Goal: Task Accomplishment & Management: Manage account settings

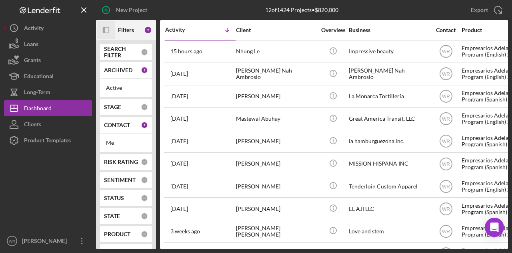
click at [107, 27] on rect "button" at bounding box center [106, 30] width 6 height 6
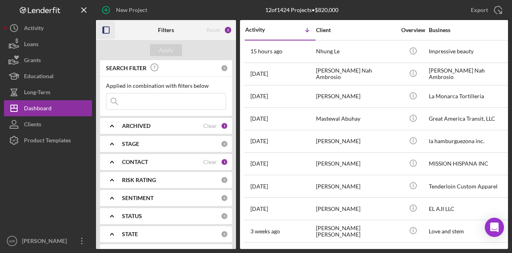
click at [149, 161] on div "CONTACT" at bounding box center [162, 161] width 81 height 6
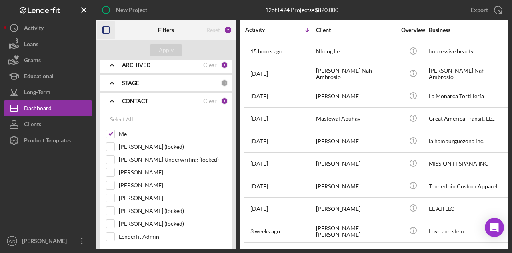
scroll to position [120, 0]
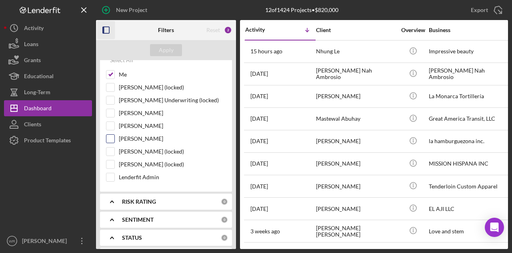
click at [146, 134] on label "[PERSON_NAME]" at bounding box center [172, 138] width 107 height 8
click at [114, 134] on input "[PERSON_NAME]" at bounding box center [110, 138] width 8 height 8
checkbox input "true"
click at [170, 51] on div "Apply" at bounding box center [166, 50] width 15 height 12
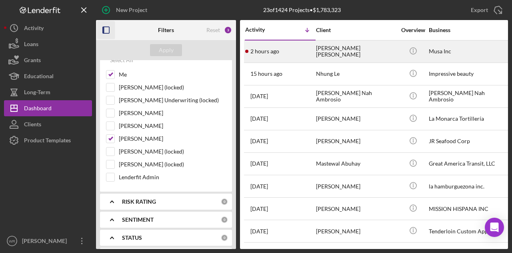
click at [358, 46] on div "[PERSON_NAME] [PERSON_NAME]" at bounding box center [356, 51] width 80 height 21
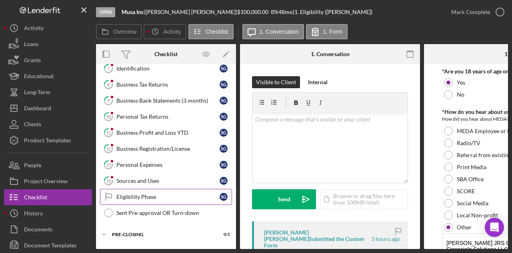
scroll to position [80, 0]
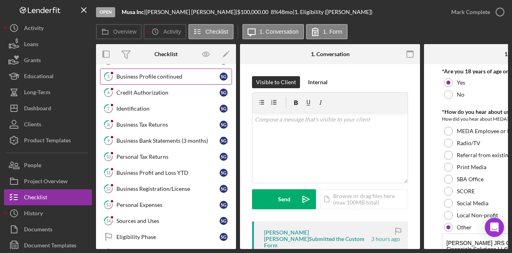
click at [162, 80] on link "5 Business Profile continued S G" at bounding box center [166, 76] width 132 height 16
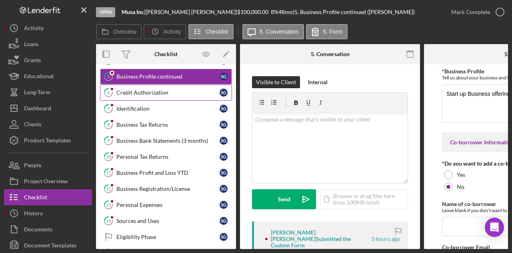
click at [155, 93] on div "Credit Authorization" at bounding box center [167, 92] width 103 height 6
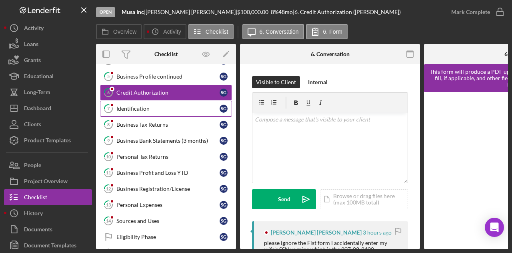
click at [161, 108] on div "Identification" at bounding box center [167, 108] width 103 height 6
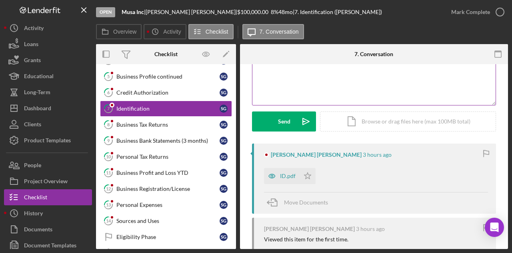
scroll to position [80, 0]
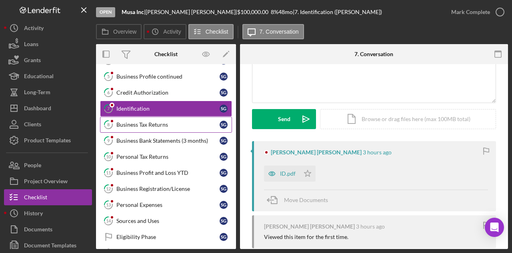
click at [176, 123] on div "Business Tax Returns" at bounding box center [167, 124] width 103 height 6
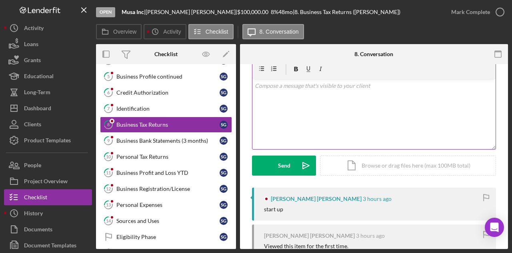
scroll to position [80, 0]
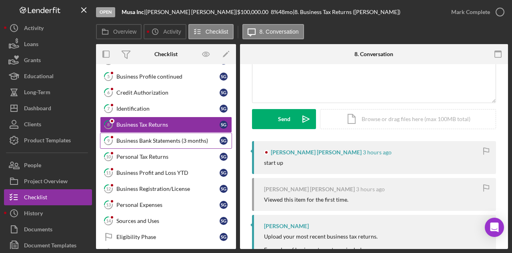
click at [168, 142] on link "9 Business Bank Statements (3 months) S G" at bounding box center [166, 140] width 132 height 16
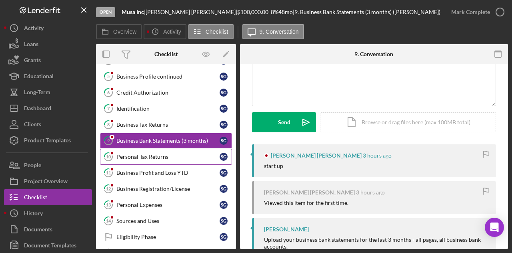
scroll to position [80, 0]
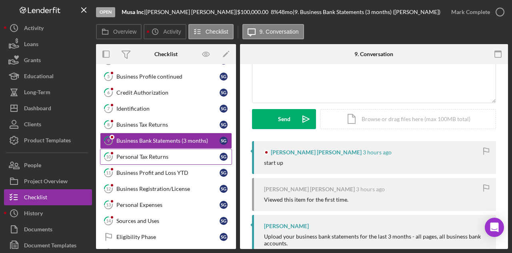
click at [172, 150] on link "10 Personal Tax Returns S G" at bounding box center [166, 156] width 132 height 16
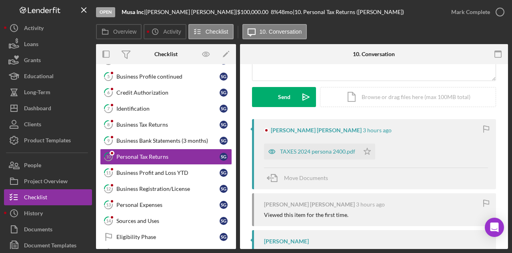
scroll to position [120, 0]
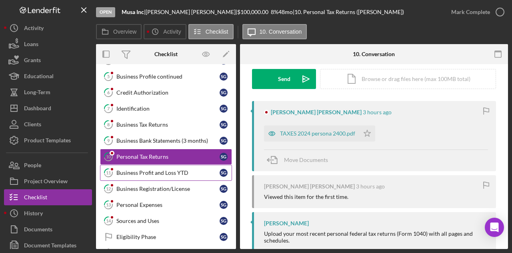
click at [168, 174] on link "11 Business Profit and Loss YTD S G" at bounding box center [166, 172] width 132 height 16
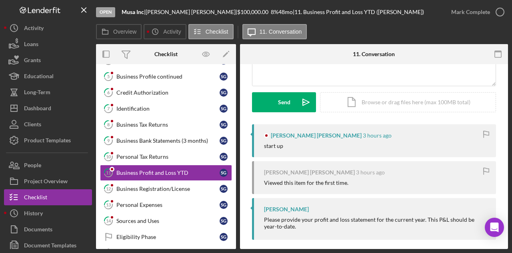
scroll to position [103, 0]
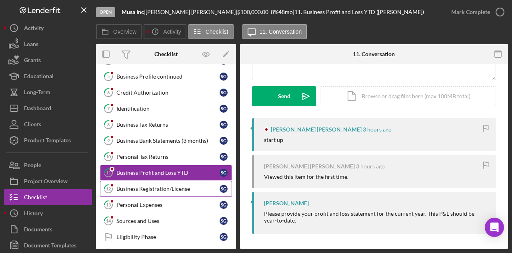
click at [158, 182] on link "12 Business Registration/License S G" at bounding box center [166, 188] width 132 height 16
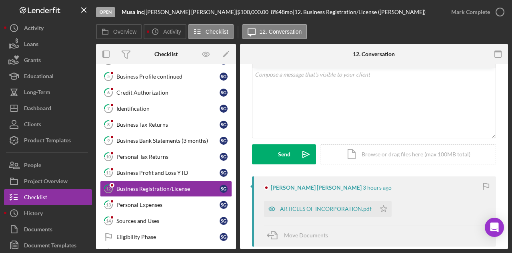
scroll to position [120, 0]
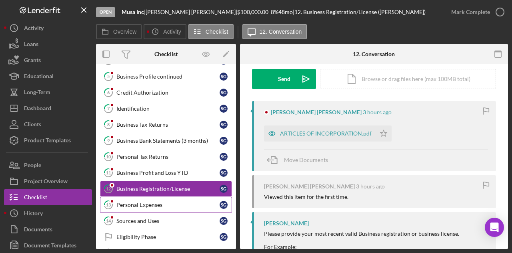
click at [169, 197] on link "13 Personal Expenses S G" at bounding box center [166, 205] width 132 height 16
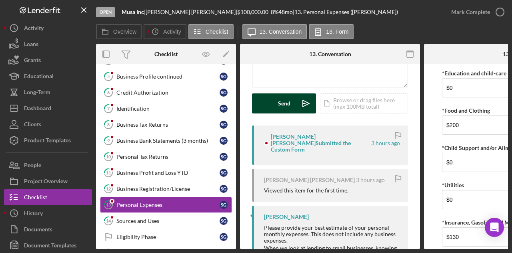
scroll to position [120, 0]
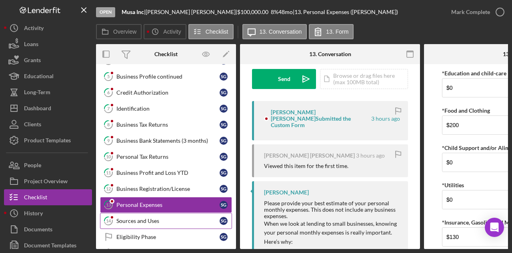
click at [163, 219] on div "Sources and Uses" at bounding box center [167, 220] width 103 height 6
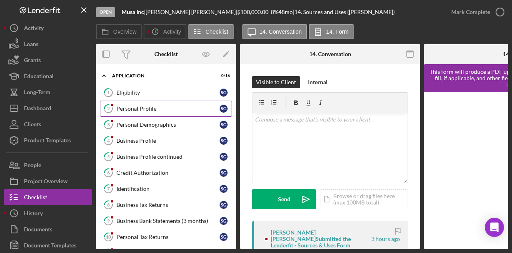
click at [171, 110] on div "Personal Profile" at bounding box center [167, 108] width 103 height 6
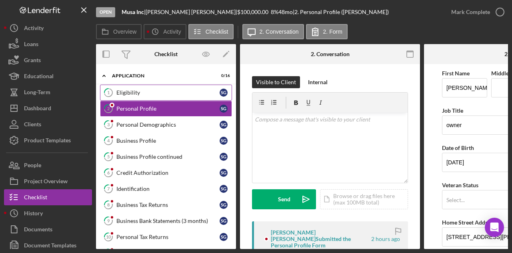
click at [163, 92] on div "Eligibility" at bounding box center [167, 92] width 103 height 6
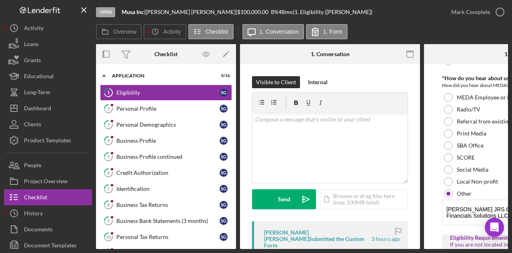
scroll to position [120, 0]
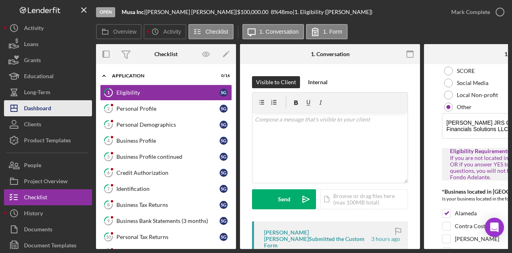
click at [53, 110] on button "Icon/Dashboard Dashboard" at bounding box center [48, 108] width 88 height 16
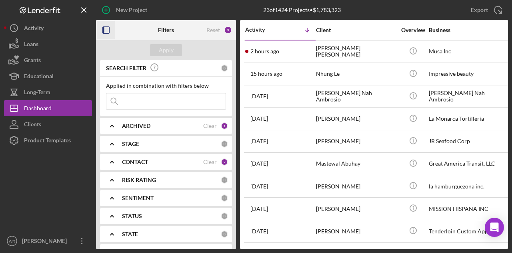
click at [104, 31] on icon "button" at bounding box center [106, 30] width 18 height 18
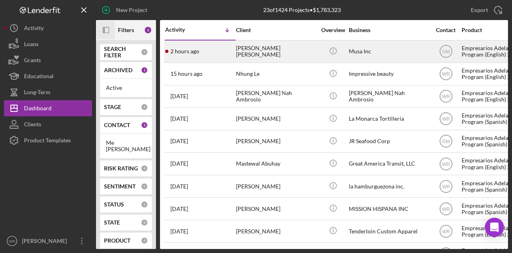
click at [271, 48] on div "[PERSON_NAME] [PERSON_NAME]" at bounding box center [276, 51] width 80 height 21
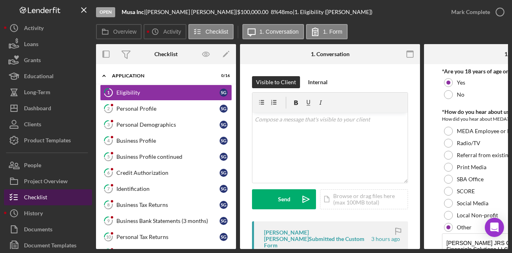
click at [46, 197] on div "Checklist" at bounding box center [35, 198] width 23 height 18
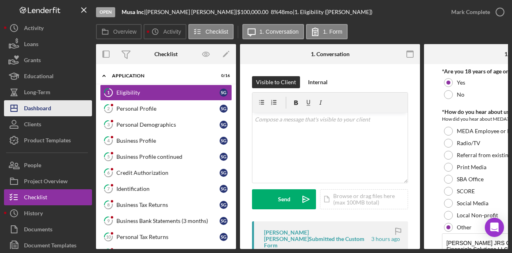
click at [42, 104] on div "Dashboard" at bounding box center [37, 109] width 27 height 18
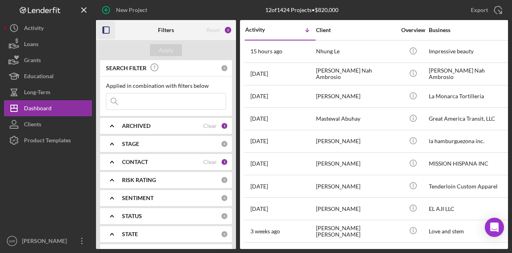
click at [109, 28] on rect "button" at bounding box center [106, 30] width 6 height 6
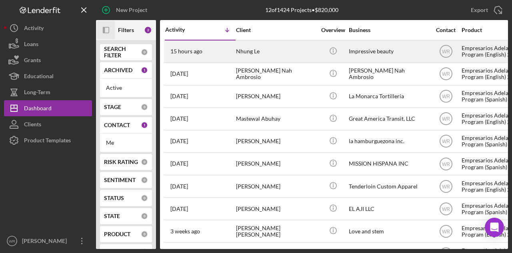
click at [263, 48] on div "Nhung Le" at bounding box center [276, 51] width 80 height 21
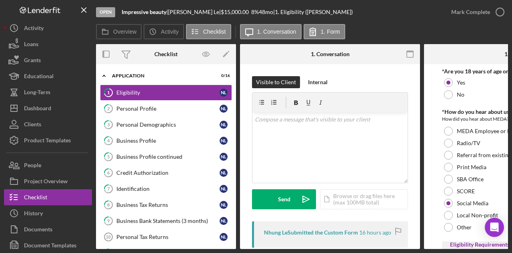
click at [147, 197] on link "8 Business Tax Returns N L" at bounding box center [166, 205] width 132 height 16
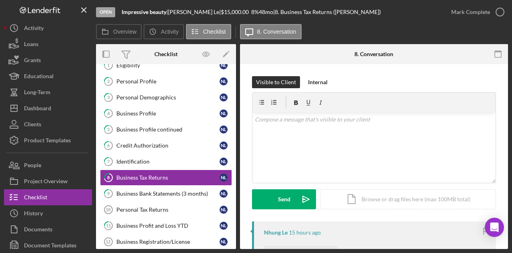
scroll to position [40, 0]
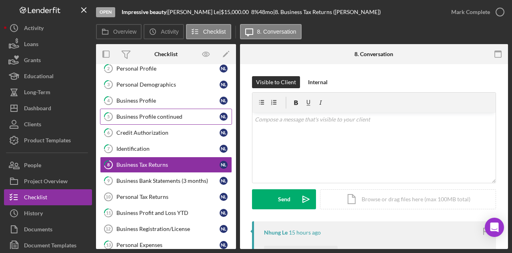
click at [151, 116] on div "Business Profile continued" at bounding box center [167, 116] width 103 height 6
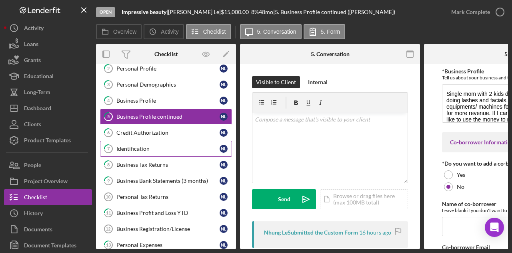
scroll to position [134, 0]
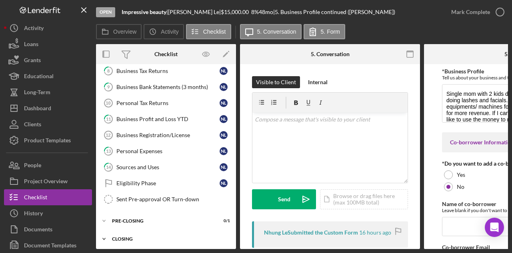
click at [137, 236] on div "Closing" at bounding box center [169, 238] width 114 height 5
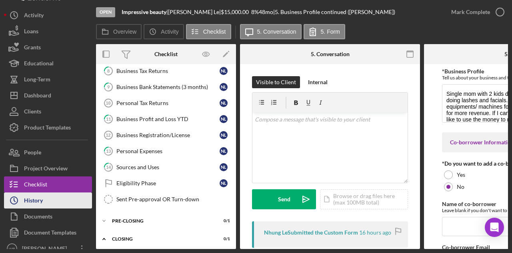
scroll to position [20, 0]
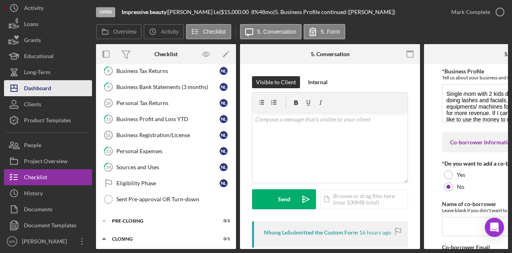
click at [57, 92] on button "Icon/Dashboard Dashboard" at bounding box center [48, 88] width 88 height 16
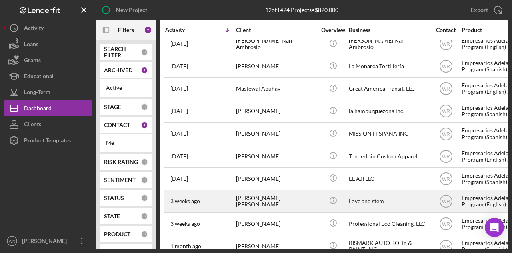
scroll to position [68, 0]
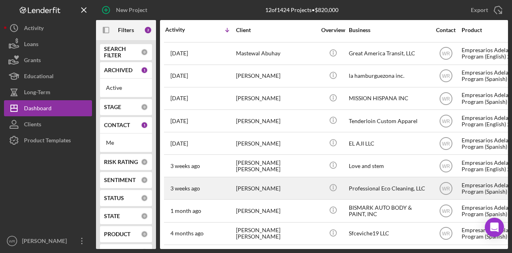
click at [265, 179] on div "[PERSON_NAME]" at bounding box center [276, 187] width 80 height 21
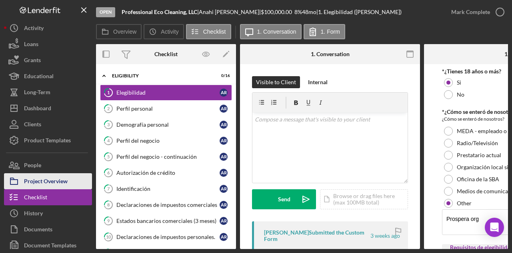
click at [50, 177] on div "Project Overview" at bounding box center [46, 182] width 44 height 18
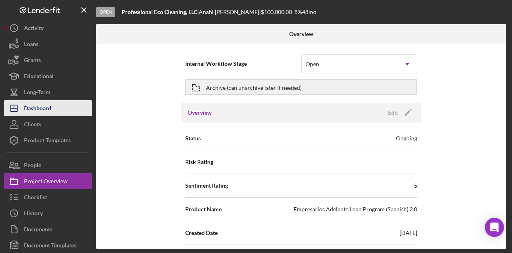
click at [66, 114] on button "Icon/Dashboard Dashboard" at bounding box center [48, 108] width 88 height 16
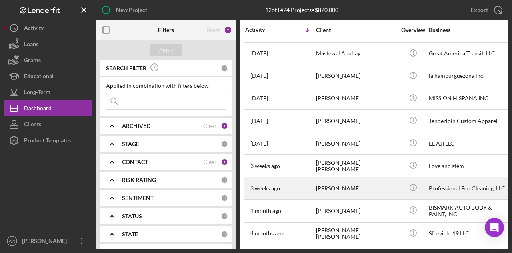
scroll to position [68, 0]
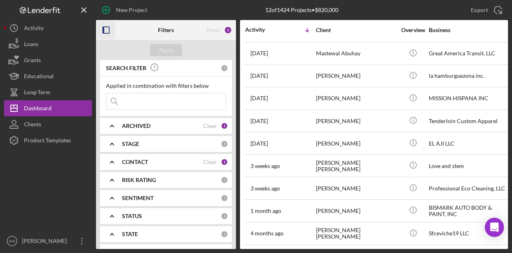
click at [108, 29] on icon "button" at bounding box center [106, 30] width 18 height 18
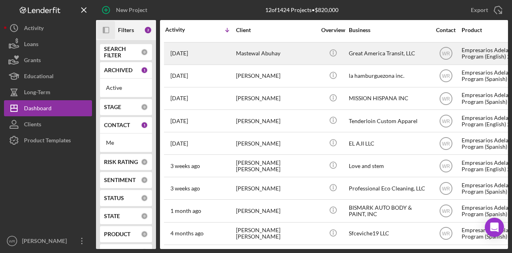
click at [251, 43] on div "Mastewal Abuhay" at bounding box center [276, 53] width 80 height 21
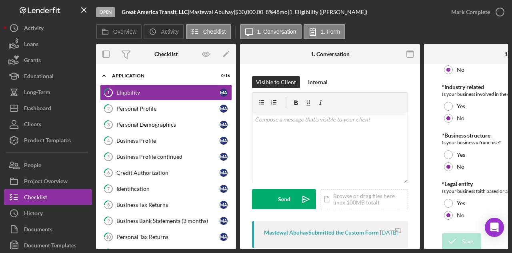
scroll to position [403, 0]
click at [149, 143] on link "4 Business Profile M A" at bounding box center [166, 140] width 132 height 16
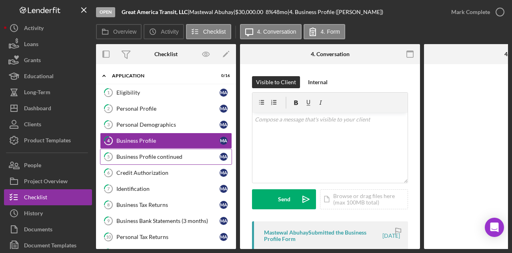
click at [146, 156] on div "Business Profile continued" at bounding box center [167, 156] width 103 height 6
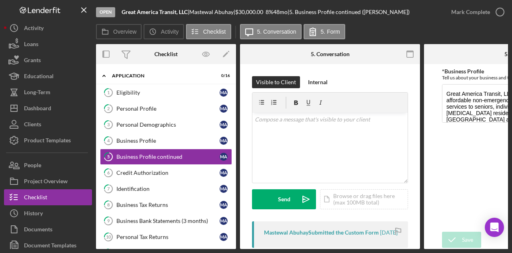
click at [445, 249] on div "Overview Internal Workflow Stage Open Icon/Dropdown Arrow Archive (can unarchiv…" at bounding box center [302, 146] width 412 height 205
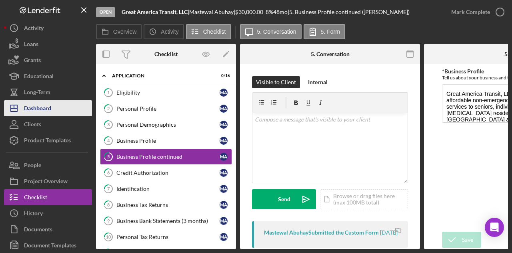
click at [76, 112] on button "Icon/Dashboard Dashboard" at bounding box center [48, 108] width 88 height 16
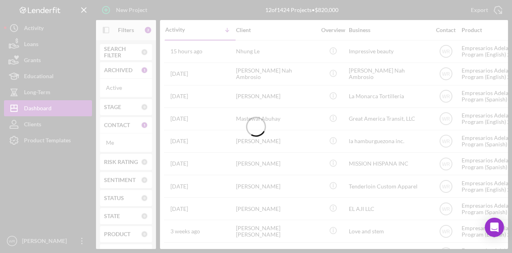
click at [297, 52] on div at bounding box center [256, 126] width 512 height 253
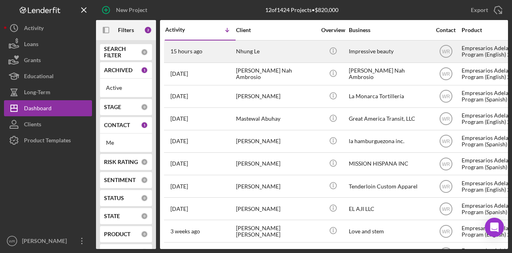
click at [281, 42] on div "Nhung Le" at bounding box center [276, 51] width 80 height 21
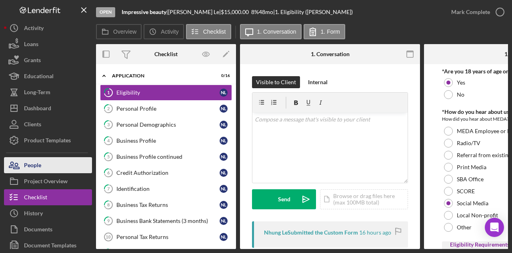
click at [54, 169] on button "People" at bounding box center [48, 165] width 88 height 16
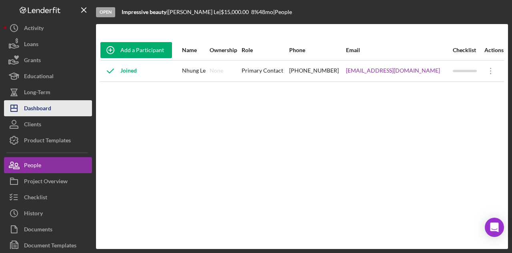
click at [53, 104] on button "Icon/Dashboard Dashboard" at bounding box center [48, 108] width 88 height 16
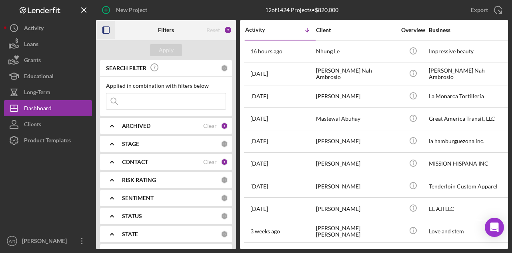
click at [107, 32] on icon "button" at bounding box center [106, 30] width 18 height 18
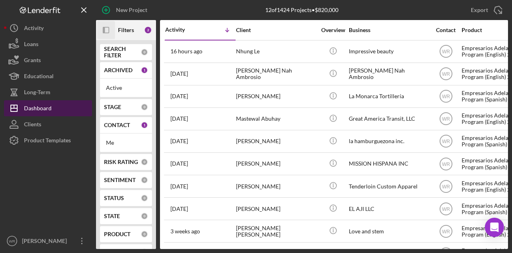
click at [66, 107] on button "Icon/Dashboard Dashboard" at bounding box center [48, 108] width 88 height 16
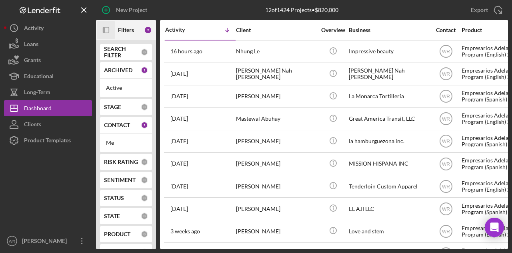
click at [102, 35] on icon "Icon/Panel Side Expand" at bounding box center [106, 30] width 18 height 18
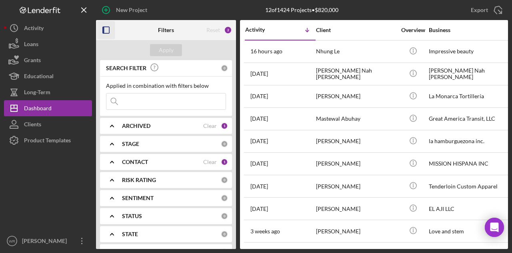
click at [145, 158] on div "CONTACT Clear 1" at bounding box center [175, 161] width 106 height 7
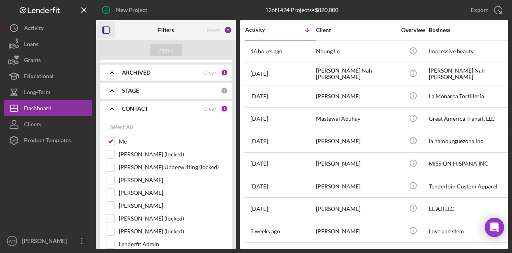
scroll to position [54, 0]
click at [130, 201] on label "[PERSON_NAME]" at bounding box center [172, 205] width 107 height 8
click at [114, 201] on input "[PERSON_NAME]" at bounding box center [110, 205] width 8 height 8
click at [160, 48] on div "Apply" at bounding box center [166, 50] width 15 height 12
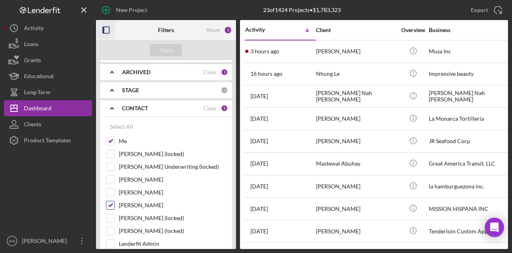
click at [126, 201] on label "[PERSON_NAME]" at bounding box center [172, 205] width 107 height 8
click at [114, 201] on input "[PERSON_NAME]" at bounding box center [110, 205] width 8 height 8
checkbox input "false"
click at [161, 51] on div "Apply" at bounding box center [166, 50] width 15 height 12
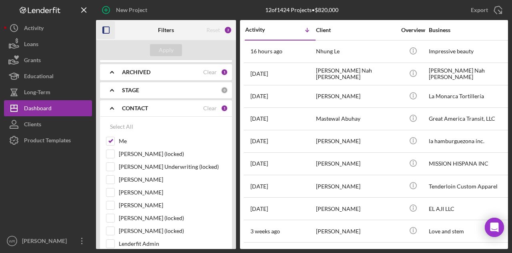
click at [104, 24] on icon "button" at bounding box center [106, 30] width 18 height 18
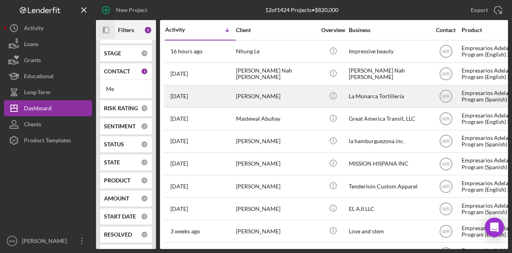
click at [250, 91] on div "[PERSON_NAME]" at bounding box center [276, 96] width 80 height 21
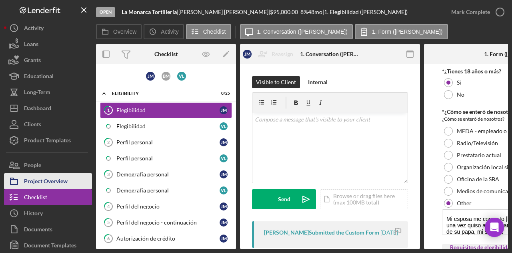
click at [50, 179] on div "Project Overview" at bounding box center [46, 182] width 44 height 18
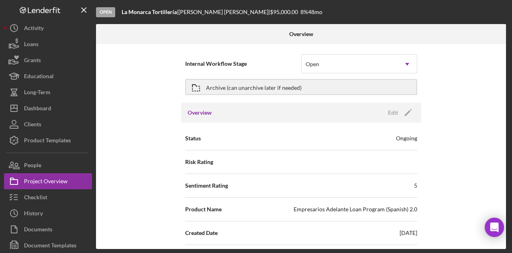
click at [148, 164] on div "Internal Workflow Stage Open Icon/Dropdown Arrow Archive (can unarchive later i…" at bounding box center [301, 146] width 410 height 205
drag, startPoint x: 134, startPoint y: 162, endPoint x: 122, endPoint y: 151, distance: 15.9
click at [126, 156] on div "Internal Workflow Stage Open Icon/Dropdown Arrow Archive (can unarchive later i…" at bounding box center [301, 146] width 410 height 205
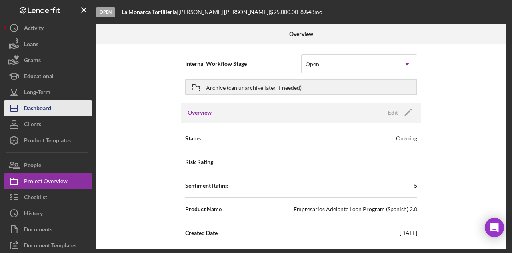
click at [42, 105] on div "Dashboard" at bounding box center [37, 109] width 27 height 18
